Goal: Task Accomplishment & Management: Use online tool/utility

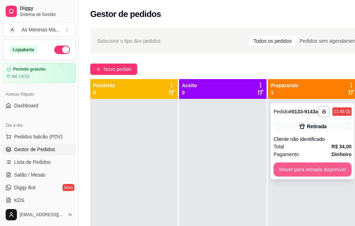
click at [309, 176] on button "Mover para retirada disponível" at bounding box center [313, 169] width 78 height 14
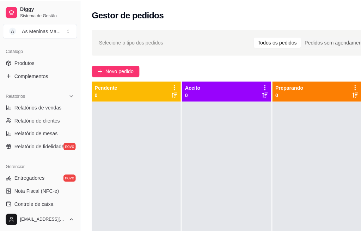
scroll to position [176, 0]
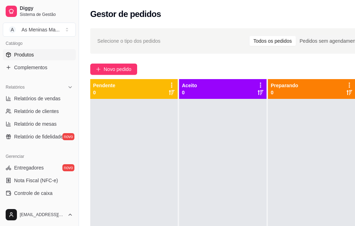
click at [31, 55] on span "Produtos" at bounding box center [24, 54] width 20 height 7
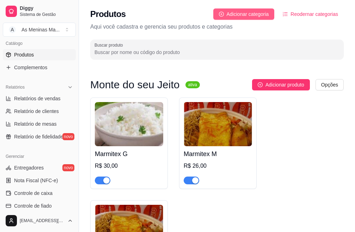
click at [247, 17] on span "Adicionar categoria" at bounding box center [248, 14] width 42 height 8
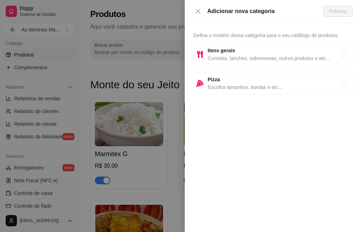
click at [258, 54] on span "Comidas, lanches, sobremesas, outros produtos e etc..." at bounding box center [274, 58] width 133 height 8
radio input "true"
click at [338, 17] on div "Adicionar nova categoria Próximo" at bounding box center [273, 11] width 176 height 23
click at [338, 13] on span "Próximo" at bounding box center [338, 11] width 18 height 8
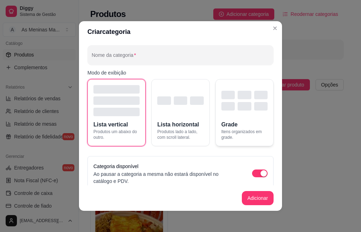
click at [251, 112] on div "button" at bounding box center [245, 100] width 46 height 31
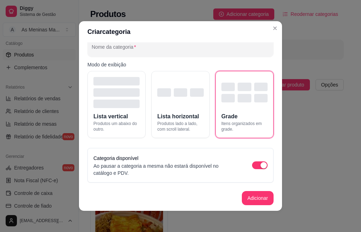
scroll to position [1, 0]
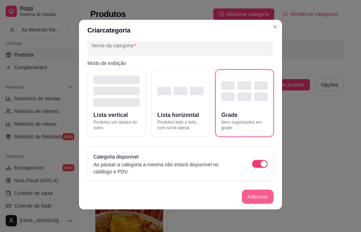
click at [242, 195] on button "Adicionar" at bounding box center [258, 196] width 32 height 14
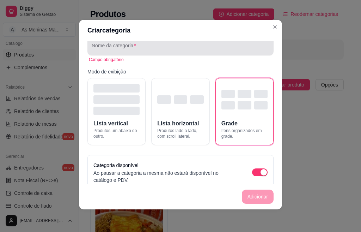
click at [114, 42] on div at bounding box center [181, 45] width 178 height 14
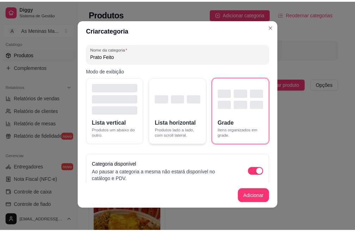
scroll to position [0, 0]
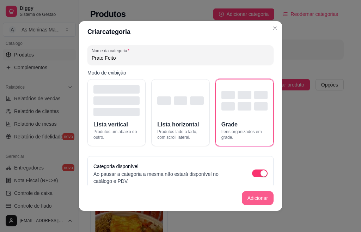
type input "Prato Feito"
click at [254, 199] on button "Adicionar" at bounding box center [257, 198] width 31 height 14
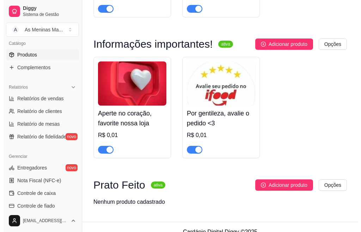
scroll to position [2451, 0]
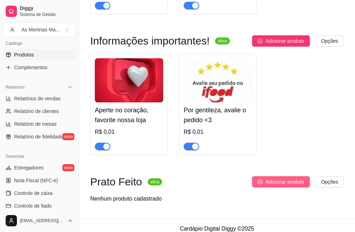
click at [290, 178] on span "Adicionar produto" at bounding box center [285, 182] width 39 height 8
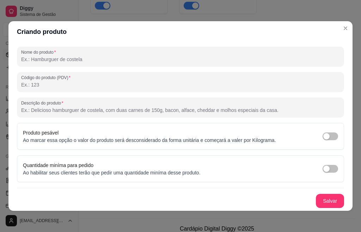
scroll to position [1, 0]
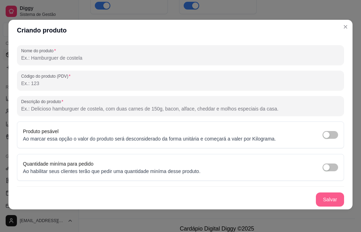
click at [321, 199] on button "Salvar" at bounding box center [330, 199] width 28 height 14
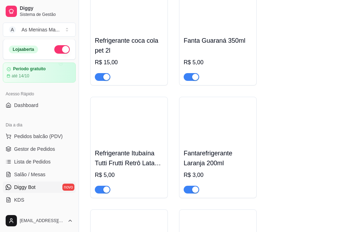
scroll to position [0, 0]
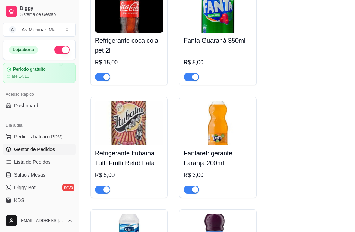
click at [34, 152] on span "Gestor de Pedidos" at bounding box center [34, 149] width 41 height 7
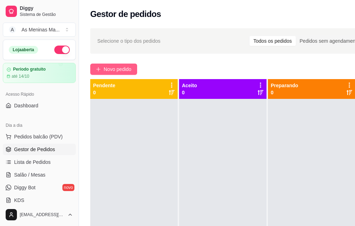
click at [100, 67] on icon "plus" at bounding box center [98, 69] width 5 height 5
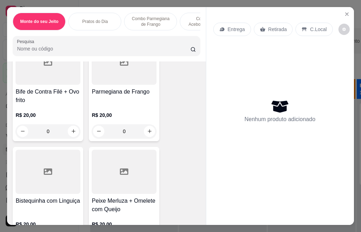
scroll to position [353, 0]
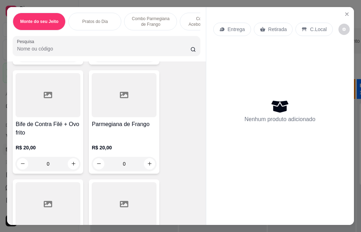
click at [38, 126] on h4 "Bife de Contra Filé + Ovo frito" at bounding box center [48, 128] width 65 height 17
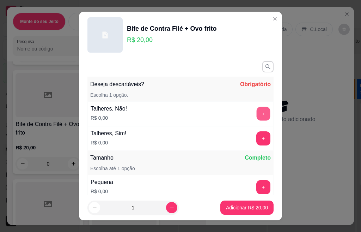
click at [257, 109] on button "+" at bounding box center [264, 114] width 14 height 14
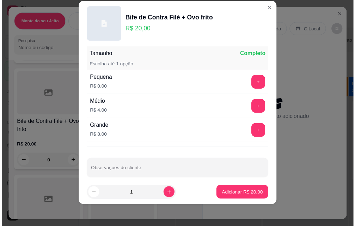
scroll to position [92, 0]
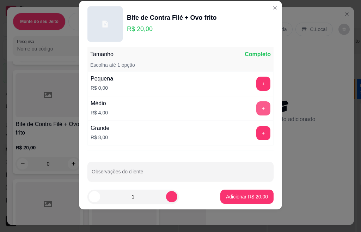
click at [256, 105] on button "+" at bounding box center [263, 108] width 14 height 14
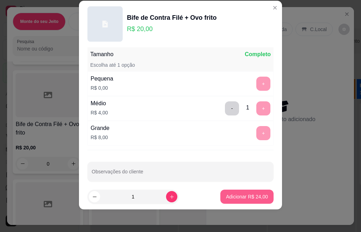
click at [228, 197] on p "Adicionar R$ 24,00" at bounding box center [247, 196] width 42 height 7
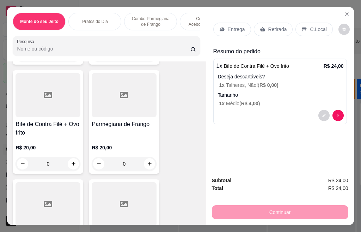
click at [277, 28] on p "Retirada" at bounding box center [277, 29] width 19 height 7
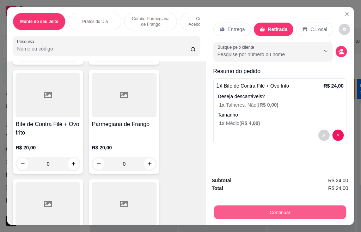
click at [238, 210] on button "Continuar" at bounding box center [280, 212] width 132 height 14
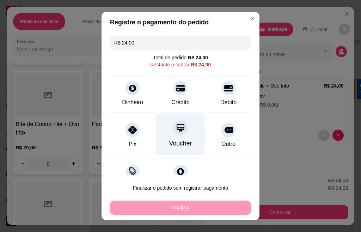
click at [174, 91] on div at bounding box center [181, 88] width 14 height 14
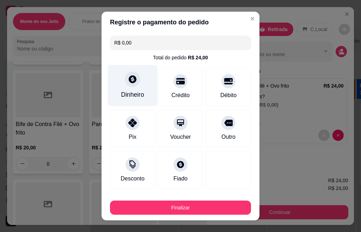
click at [125, 73] on div "Dinheiro" at bounding box center [133, 85] width 50 height 41
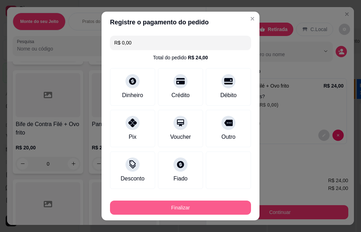
click at [193, 208] on button "Finalizar" at bounding box center [180, 207] width 141 height 14
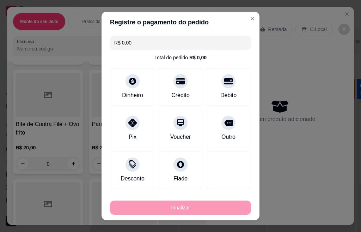
type input "-R$ 24,00"
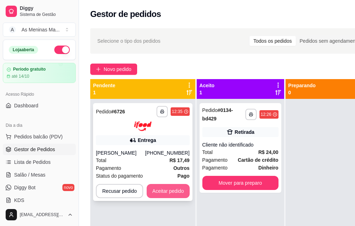
click at [168, 192] on button "Aceitar pedido" at bounding box center [168, 191] width 43 height 14
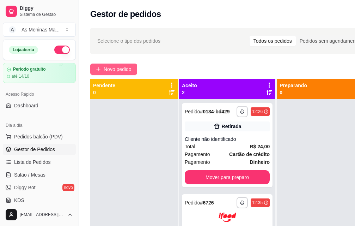
click at [112, 70] on span "Novo pedido" at bounding box center [118, 69] width 28 height 8
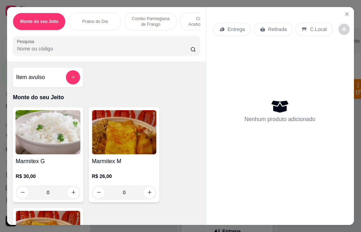
click at [106, 153] on img at bounding box center [124, 132] width 65 height 44
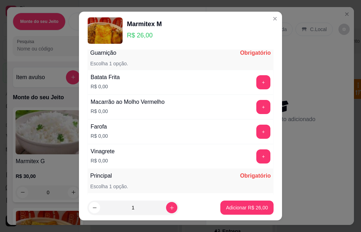
scroll to position [71, 0]
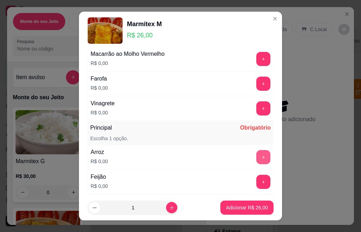
click at [256, 158] on button "+" at bounding box center [263, 157] width 14 height 14
click at [257, 179] on button "+" at bounding box center [264, 182] width 14 height 14
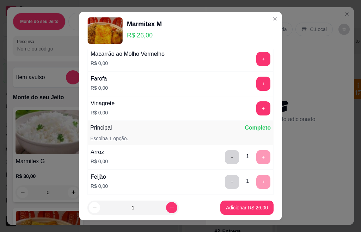
scroll to position [37, 0]
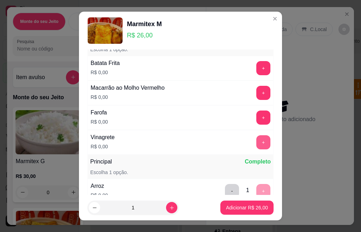
click at [256, 143] on button "+" at bounding box center [263, 142] width 14 height 14
click at [256, 118] on button "+" at bounding box center [263, 117] width 14 height 14
click at [256, 69] on button "+" at bounding box center [263, 68] width 14 height 14
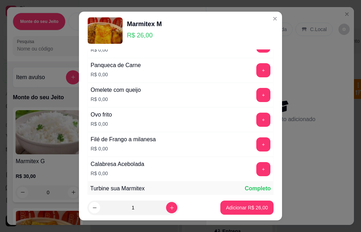
scroll to position [389, 0]
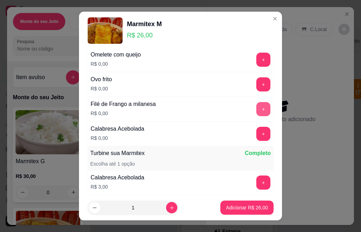
click at [256, 109] on button "+" at bounding box center [263, 109] width 14 height 14
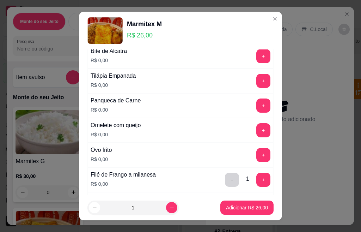
scroll to position [284, 0]
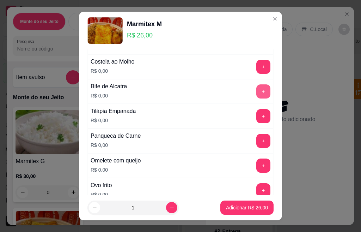
click at [256, 93] on button "+" at bounding box center [263, 91] width 14 height 14
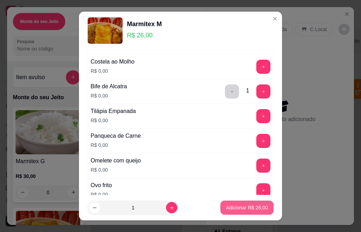
click at [238, 204] on p "Adicionar R$ 26,00" at bounding box center [247, 207] width 42 height 7
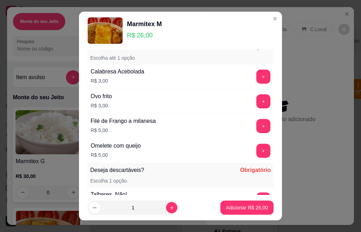
scroll to position [583, 0]
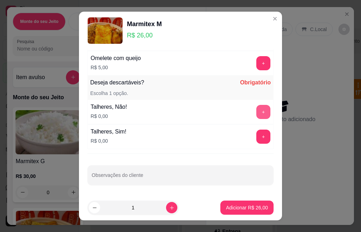
click at [256, 112] on button "+" at bounding box center [263, 112] width 14 height 14
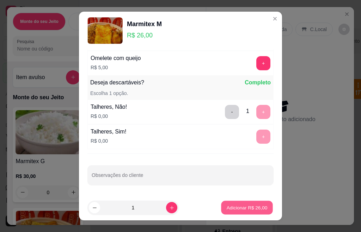
click at [239, 209] on p "Adicionar R$ 26,00" at bounding box center [247, 207] width 41 height 7
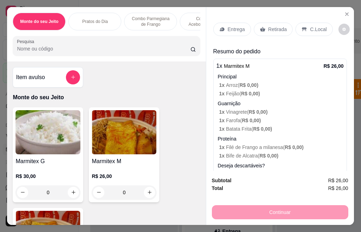
click at [279, 27] on p "Retirada" at bounding box center [277, 29] width 19 height 7
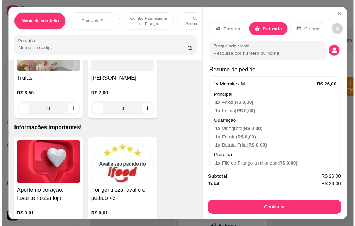
scroll to position [2181, 0]
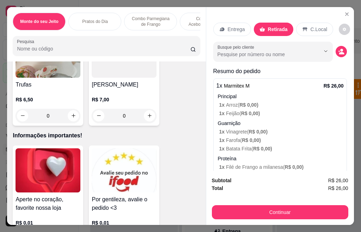
click at [125, 103] on p "R$ 7,00" at bounding box center [124, 99] width 65 height 7
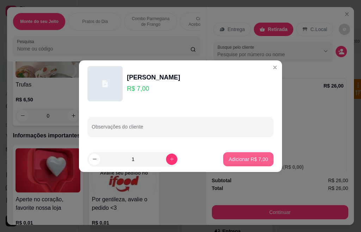
click at [236, 160] on p "Adicionar R$ 7,00" at bounding box center [248, 159] width 39 height 7
type input "1"
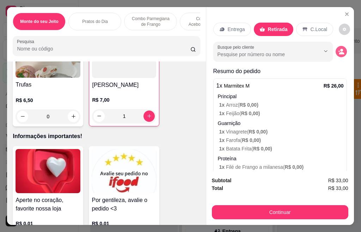
click at [339, 52] on icon "decrease-product-quantity" at bounding box center [341, 53] width 5 height 2
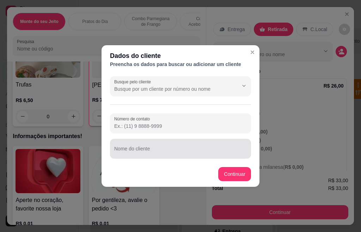
click at [175, 146] on div at bounding box center [180, 148] width 133 height 14
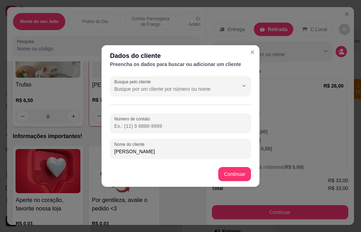
type input "erick"
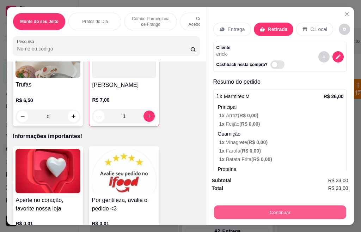
click at [288, 211] on button "Continuar" at bounding box center [280, 212] width 132 height 14
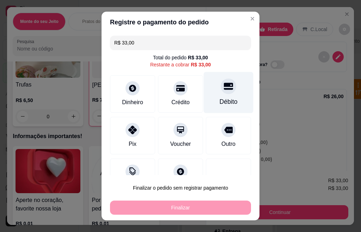
click at [224, 87] on icon at bounding box center [228, 86] width 9 height 7
type input "R$ 0,00"
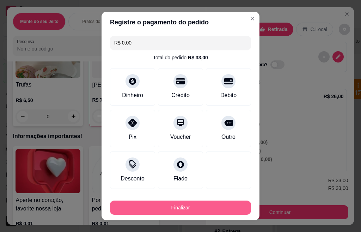
click at [212, 206] on button "Finalizar" at bounding box center [180, 207] width 141 height 14
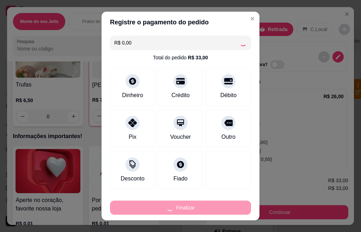
type input "0"
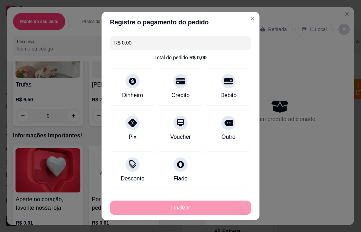
type input "-R$ 33,00"
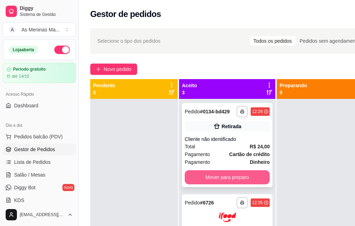
click at [219, 180] on button "Mover para preparo" at bounding box center [227, 177] width 85 height 14
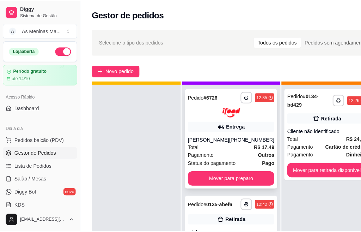
scroll to position [26, 0]
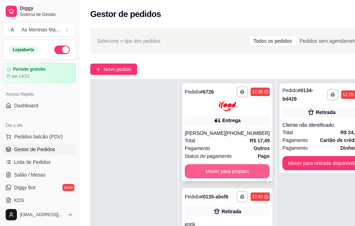
click at [235, 166] on button "Mover para preparo" at bounding box center [227, 171] width 85 height 14
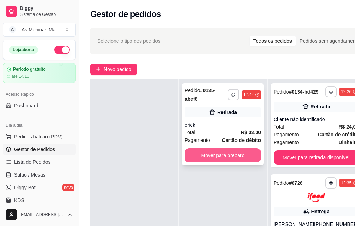
click at [247, 151] on button "Mover para preparo" at bounding box center [223, 155] width 76 height 14
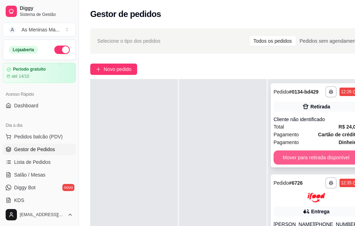
click at [297, 156] on button "Mover para retirada disponível" at bounding box center [316, 157] width 85 height 14
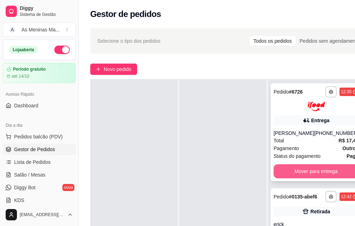
click at [307, 165] on button "Mover para entrega" at bounding box center [316, 171] width 85 height 14
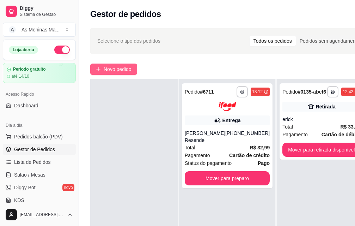
click at [123, 70] on span "Novo pedido" at bounding box center [118, 69] width 28 height 8
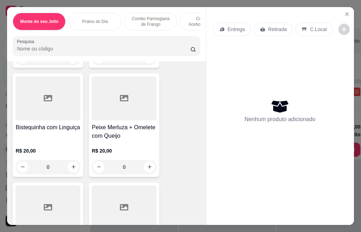
scroll to position [423, 0]
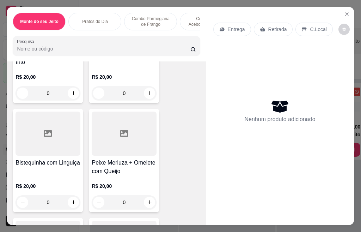
click at [103, 168] on h4 "Peixe Merluza + Omelete com Queijo" at bounding box center [124, 166] width 65 height 17
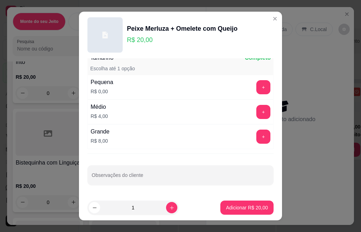
scroll to position [0, 0]
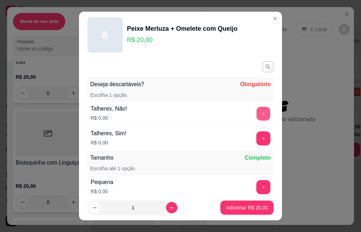
click at [257, 116] on button "+" at bounding box center [264, 114] width 14 height 14
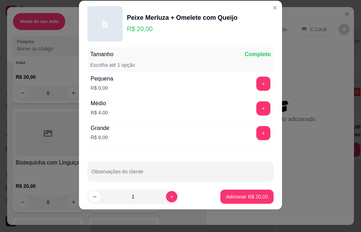
scroll to position [100, 0]
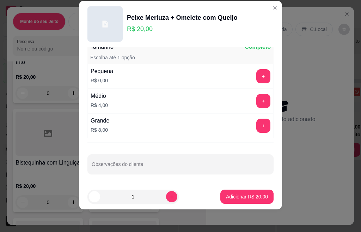
click at [256, 81] on button "+" at bounding box center [263, 76] width 14 height 14
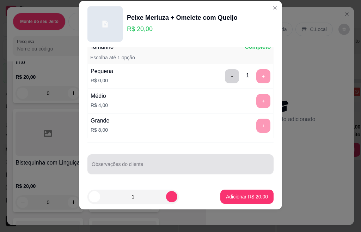
click at [141, 162] on div at bounding box center [181, 164] width 178 height 14
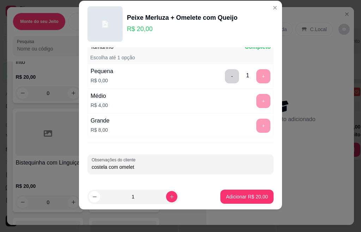
type input "costela com omelete"
click at [241, 196] on p "Adicionar R$ 20,00" at bounding box center [247, 196] width 42 height 7
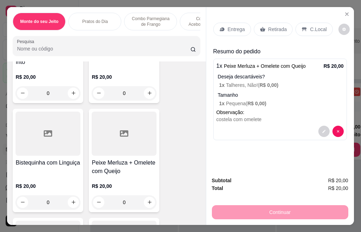
click at [269, 26] on p "Retirada" at bounding box center [277, 29] width 19 height 7
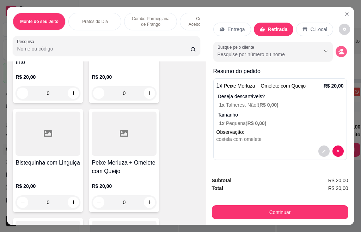
click at [340, 49] on circle "decrease-product-quantity" at bounding box center [341, 50] width 3 height 3
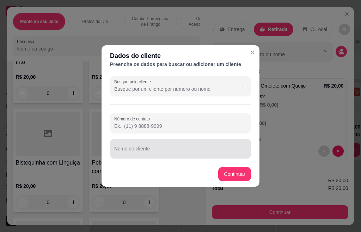
click at [171, 152] on input "Nome do cliente" at bounding box center [180, 151] width 133 height 7
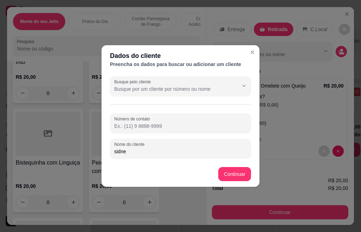
type input "[PERSON_NAME]"
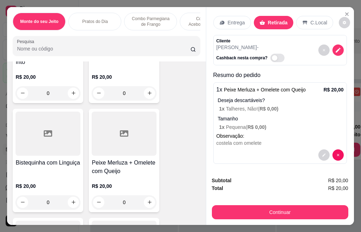
scroll to position [9, 0]
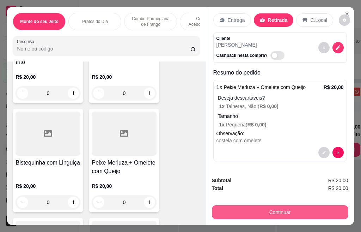
click at [273, 210] on button "Continuar" at bounding box center [280, 212] width 137 height 14
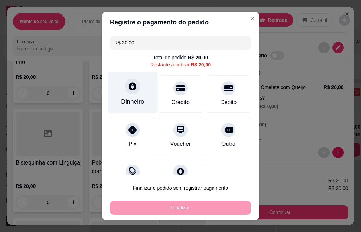
click at [130, 91] on icon at bounding box center [132, 85] width 9 height 9
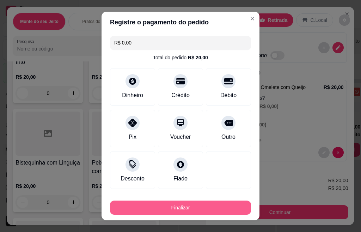
click at [200, 214] on button "Finalizar" at bounding box center [180, 207] width 141 height 14
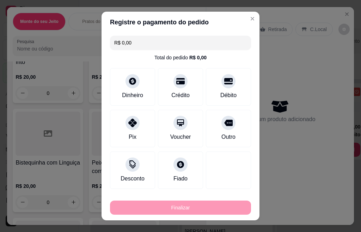
type input "-R$ 20,00"
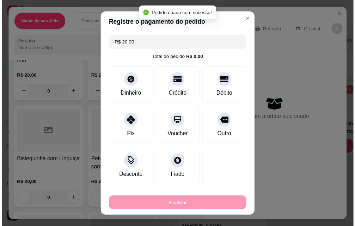
scroll to position [0, 0]
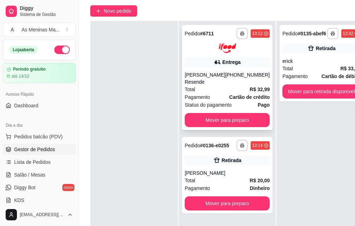
scroll to position [71, 0]
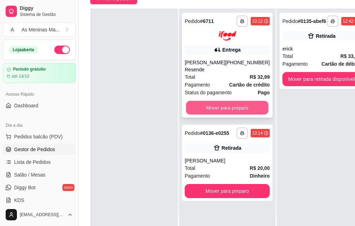
click at [222, 104] on button "Mover para preparo" at bounding box center [227, 108] width 83 height 14
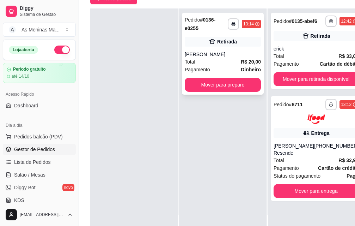
click at [217, 78] on button "Mover para preparo" at bounding box center [223, 85] width 76 height 14
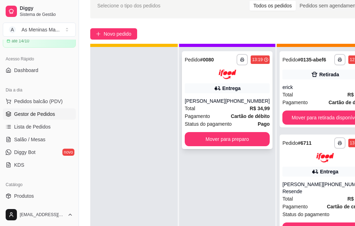
scroll to position [26, 0]
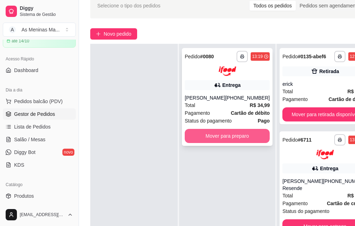
click at [208, 130] on button "Mover para preparo" at bounding box center [227, 136] width 85 height 14
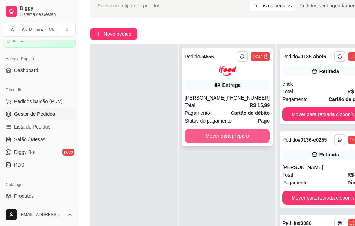
click at [214, 135] on button "Mover para preparo" at bounding box center [227, 136] width 85 height 14
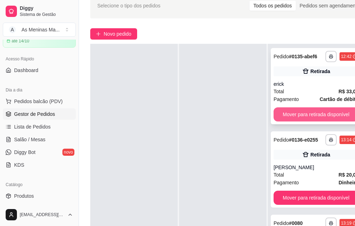
click at [281, 107] on button "Mover para retirada disponível" at bounding box center [316, 114] width 85 height 14
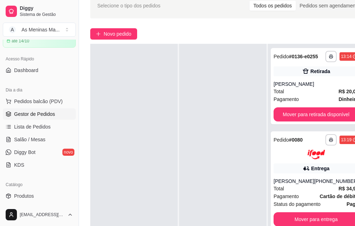
drag, startPoint x: 268, startPoint y: 225, endPoint x: 293, endPoint y: 227, distance: 25.4
click at [293, 190] on html "Diggy Sistema de Gestão A As Meninas Ma ... Loja aberta Período gratuito até 14…" at bounding box center [177, 78] width 355 height 226
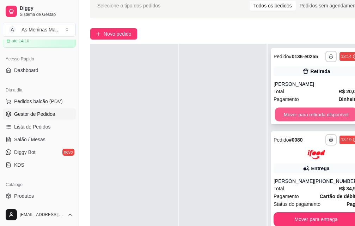
click at [291, 118] on button "Mover para retirada disponível" at bounding box center [316, 115] width 83 height 14
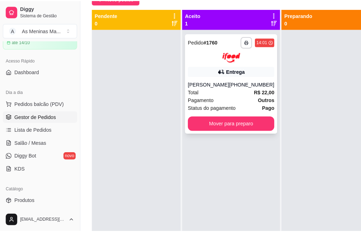
scroll to position [35, 0]
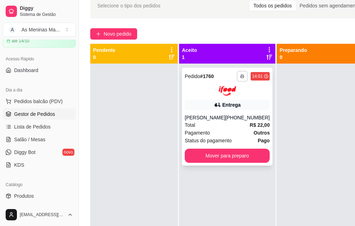
click at [237, 75] on button "button" at bounding box center [242, 76] width 11 height 11
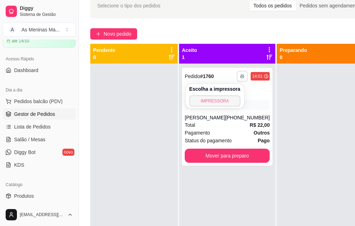
click at [225, 101] on button "IMPRESSORA" at bounding box center [214, 100] width 51 height 11
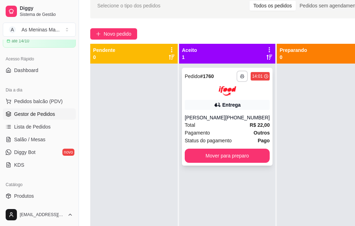
click at [237, 77] on button "button" at bounding box center [242, 76] width 11 height 11
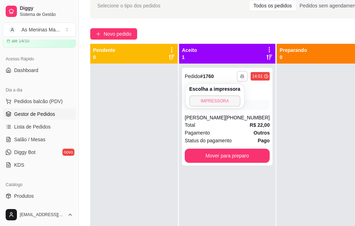
click at [226, 99] on button "IMPRESSORA" at bounding box center [214, 100] width 51 height 11
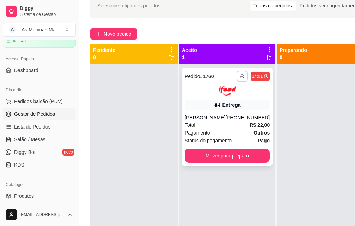
click at [229, 118] on div "[PHONE_NUMBER]" at bounding box center [247, 117] width 44 height 7
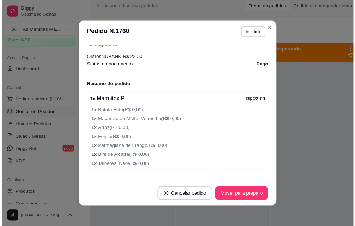
scroll to position [212, 0]
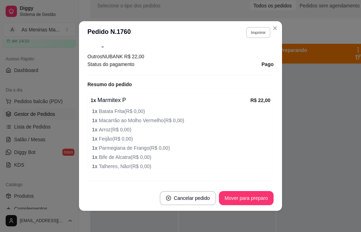
click at [259, 34] on button "Imprimir" at bounding box center [258, 32] width 24 height 11
click at [252, 60] on button "IMPRESSORA" at bounding box center [242, 57] width 49 height 11
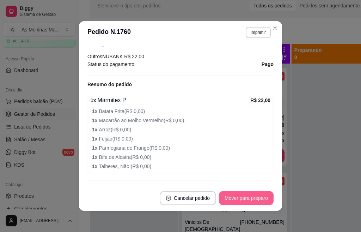
click at [233, 198] on button "Mover para preparo" at bounding box center [246, 198] width 55 height 14
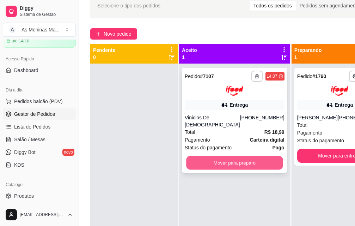
click at [211, 156] on button "Mover para preparo" at bounding box center [234, 163] width 97 height 14
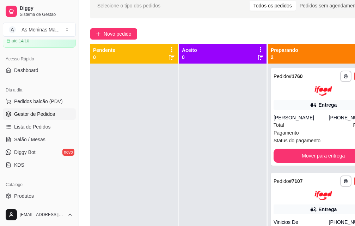
drag, startPoint x: 32, startPoint y: 48, endPoint x: 210, endPoint y: 183, distance: 223.2
click at [189, 140] on div at bounding box center [222, 176] width 87 height 226
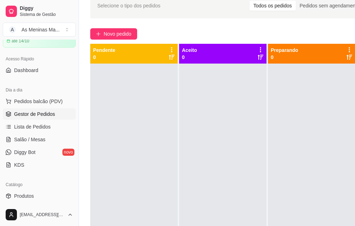
scroll to position [35, 79]
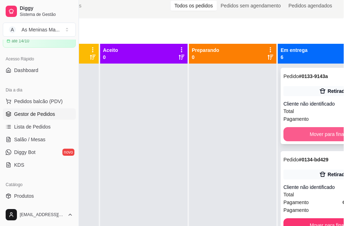
click at [303, 140] on button "Mover para finalizado" at bounding box center [334, 134] width 100 height 14
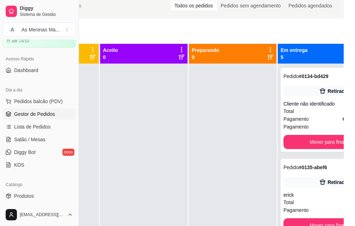
click at [303, 140] on div "**********" at bounding box center [333, 110] width 105 height 84
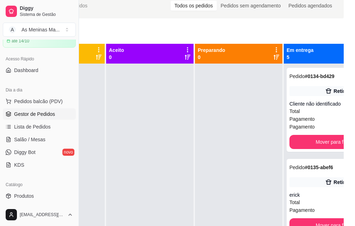
scroll to position [35, 73]
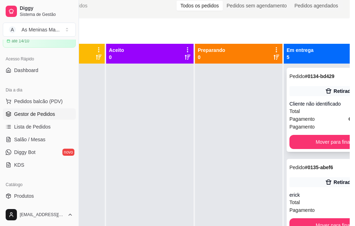
click at [316, 149] on button "Mover para finalizado" at bounding box center [340, 142] width 100 height 14
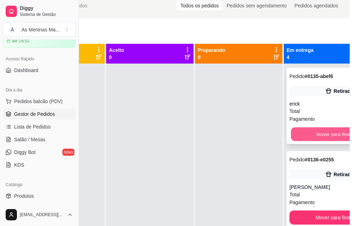
click at [308, 140] on button "Mover para finalizado" at bounding box center [339, 134] width 97 height 14
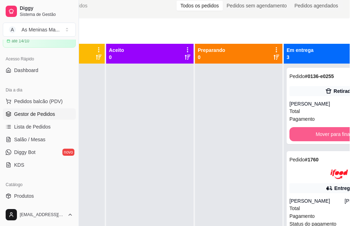
click at [308, 140] on button "Mover para finalizado" at bounding box center [340, 134] width 100 height 14
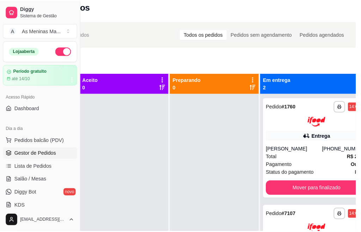
scroll to position [8, 0]
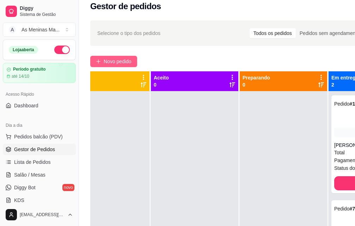
click at [129, 66] on button "Novo pedido" at bounding box center [113, 61] width 47 height 11
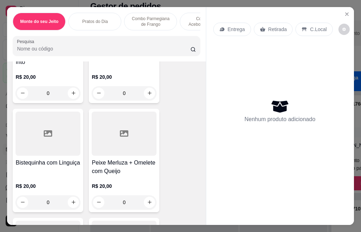
scroll to position [388, 0]
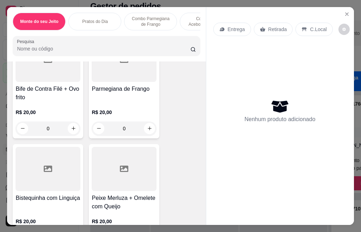
click at [137, 194] on div "Peixe Merluza + Omelete com Queijo R$ 20,00 0" at bounding box center [124, 195] width 71 height 103
click at [38, 104] on div "R$ 20,00 0" at bounding box center [48, 119] width 65 height 34
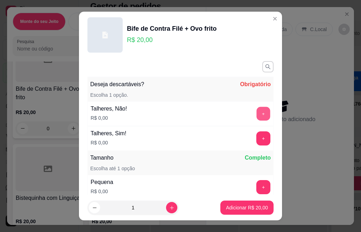
click at [257, 108] on button "+" at bounding box center [264, 114] width 14 height 14
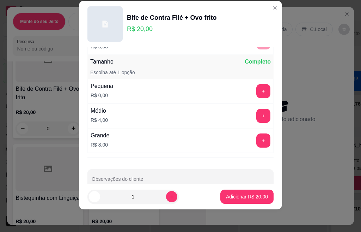
scroll to position [100, 0]
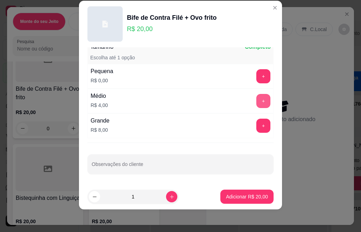
click at [256, 104] on button "+" at bounding box center [263, 101] width 14 height 14
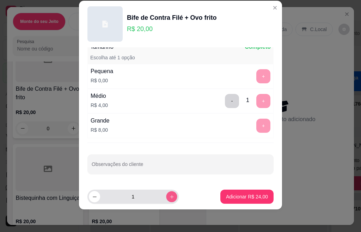
click at [169, 198] on icon "increase-product-quantity" at bounding box center [171, 196] width 5 height 5
type input "2"
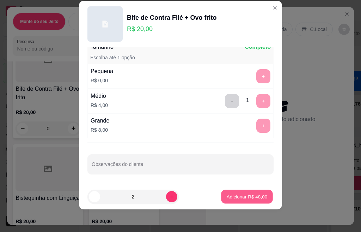
click at [247, 194] on p "Adicionar R$ 48,00" at bounding box center [247, 196] width 41 height 7
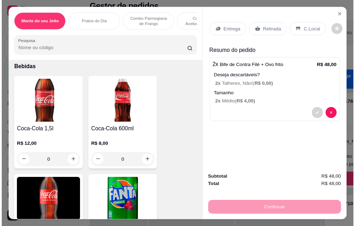
scroll to position [1376, 0]
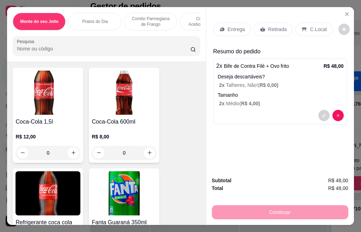
click at [49, 99] on img at bounding box center [48, 93] width 65 height 44
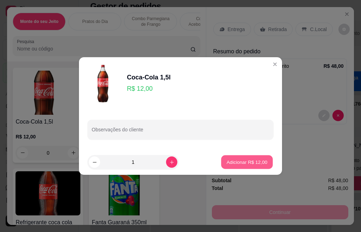
click at [227, 162] on p "Adicionar R$ 12,00" at bounding box center [247, 162] width 41 height 7
type input "1"
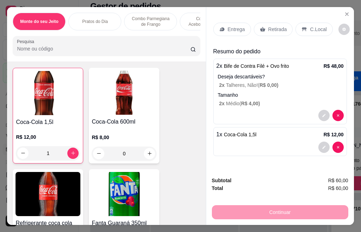
click at [277, 29] on p "Retirada" at bounding box center [277, 29] width 19 height 7
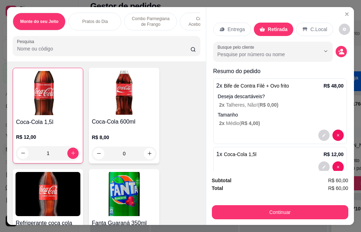
click at [299, 31] on div "C.Local" at bounding box center [314, 29] width 37 height 13
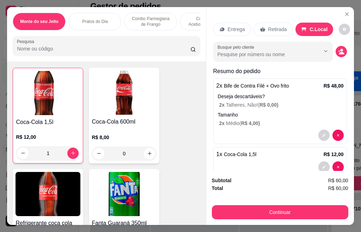
click at [278, 213] on button "Continuar" at bounding box center [280, 212] width 137 height 14
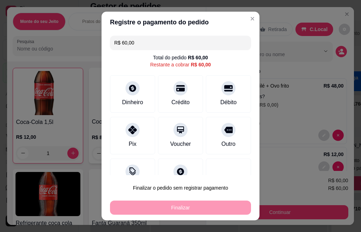
click at [165, 179] on footer "Finalizar o pedido sem registrar pagamento Finalizar" at bounding box center [181, 197] width 158 height 45
click at [177, 172] on icon at bounding box center [181, 169] width 8 height 8
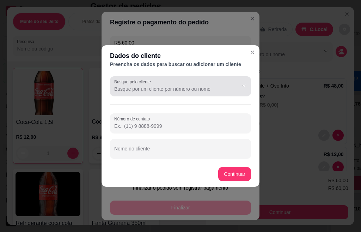
drag, startPoint x: 152, startPoint y: 76, endPoint x: 155, endPoint y: 93, distance: 17.1
click at [153, 80] on div "Busque pelo cliente" at bounding box center [180, 86] width 141 height 20
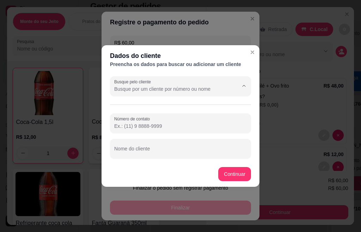
click at [155, 93] on div "Busque pelo cliente" at bounding box center [180, 86] width 141 height 20
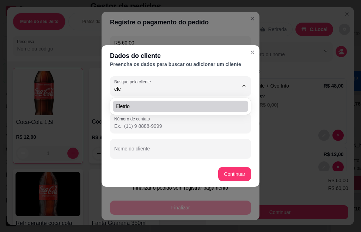
click at [144, 105] on span "Eletrio" at bounding box center [177, 106] width 123 height 7
type input "Eletrio"
type input "[PHONE_NUMBER]"
type input "Eletrio"
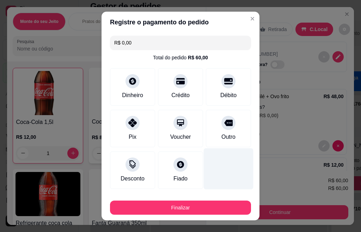
type input "R$ 0,00"
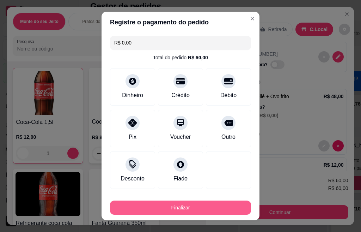
click at [217, 205] on button "Finalizar" at bounding box center [180, 207] width 141 height 14
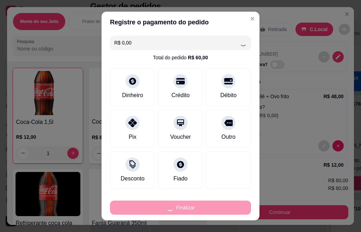
type input "0"
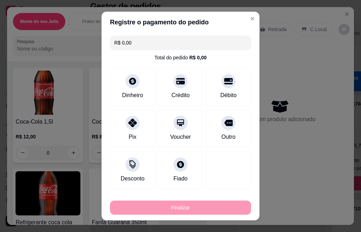
type input "-R$ 60,00"
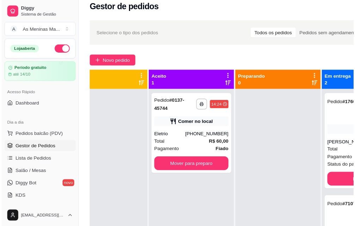
scroll to position [0, 22]
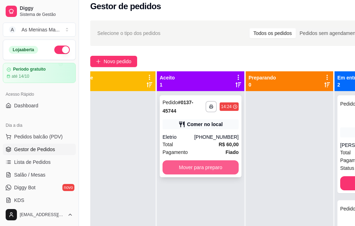
click at [208, 168] on button "Mover para preparo" at bounding box center [201, 167] width 76 height 14
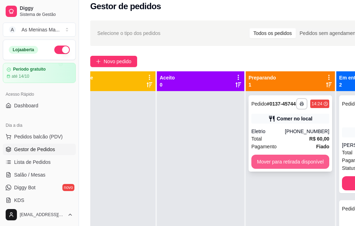
click at [273, 167] on button "Mover para retirada disponível" at bounding box center [291, 162] width 78 height 14
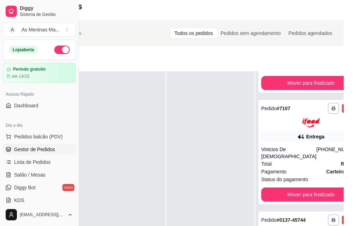
scroll to position [114, 79]
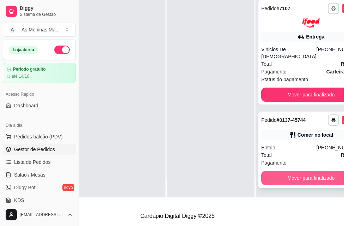
click at [295, 173] on button "Mover para finalizado" at bounding box center [311, 178] width 100 height 14
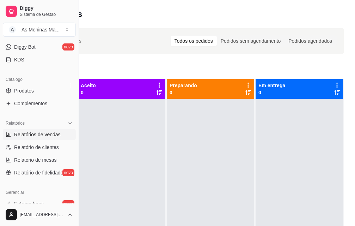
scroll to position [141, 0]
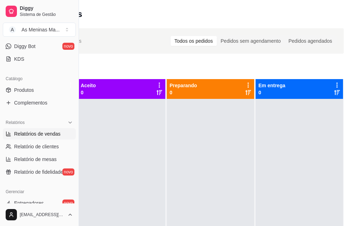
click at [34, 136] on span "Relatórios de vendas" at bounding box center [37, 133] width 47 height 7
select select "ALL"
select select "0"
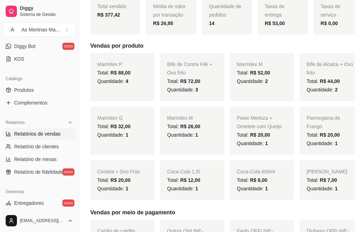
scroll to position [141, 0]
